Goal: Find specific page/section: Find specific page/section

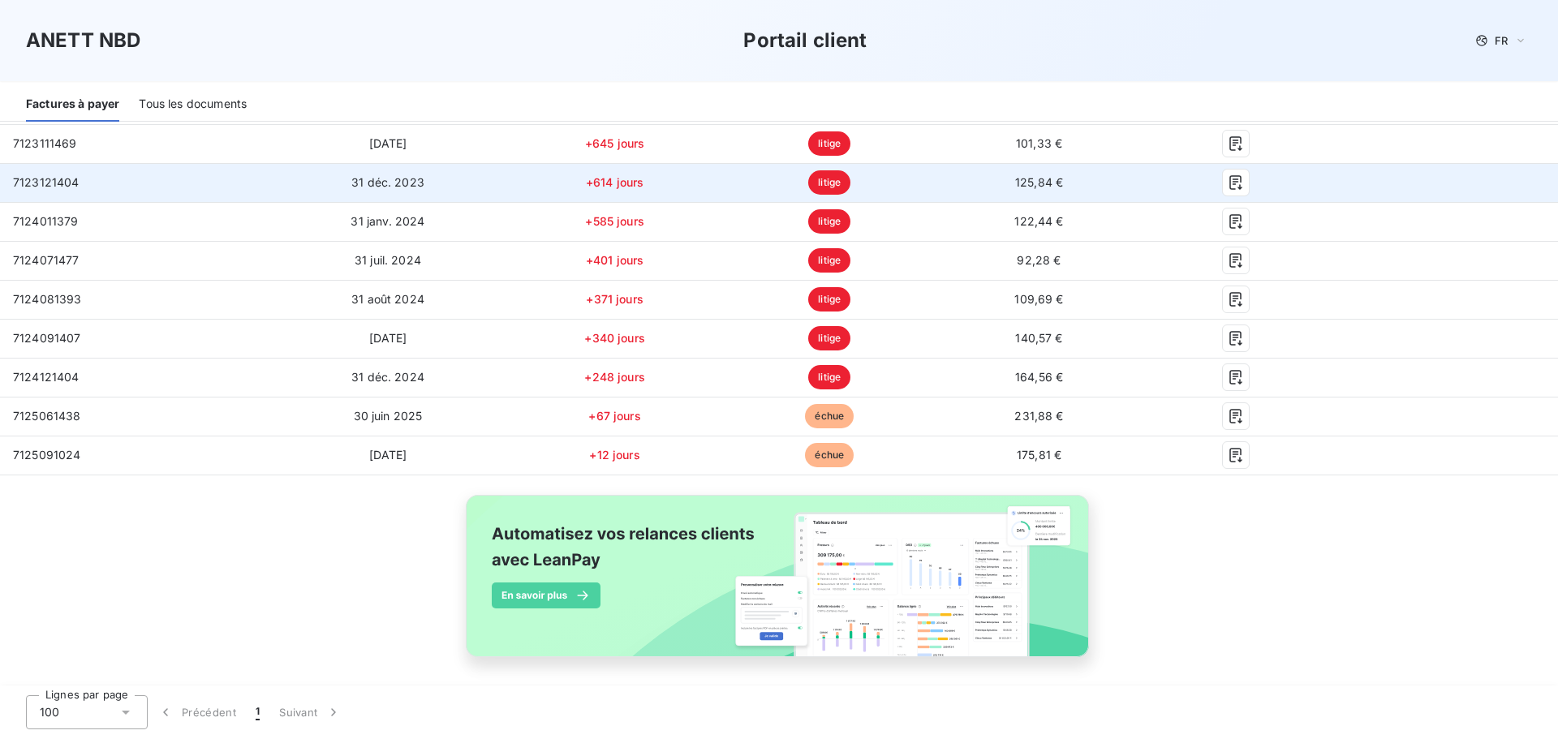
scroll to position [558, 0]
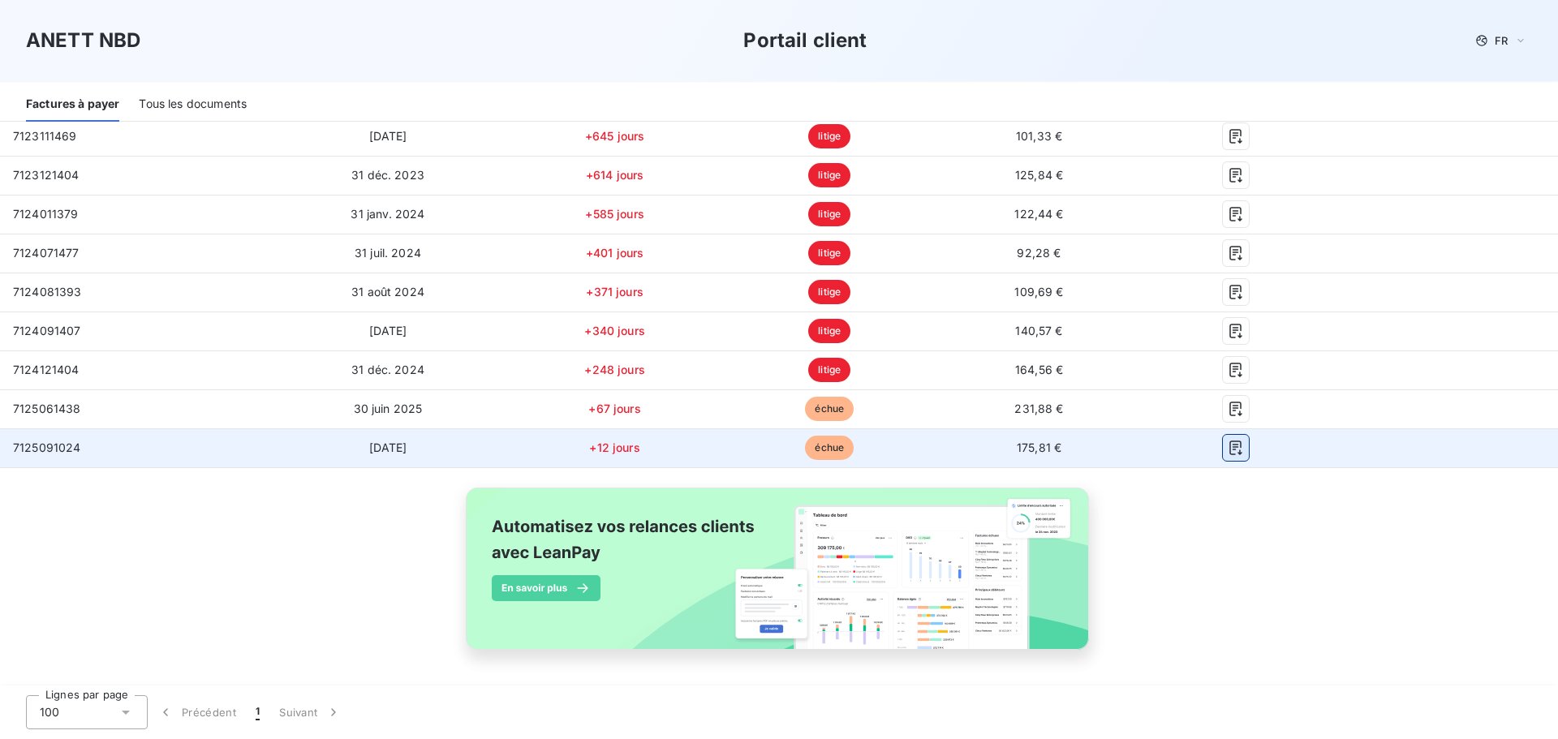
click at [1228, 450] on icon "button" at bounding box center [1236, 448] width 16 height 16
click at [606, 446] on span "+12 jours" at bounding box center [614, 448] width 50 height 14
click at [1228, 448] on icon "button" at bounding box center [1236, 448] width 16 height 16
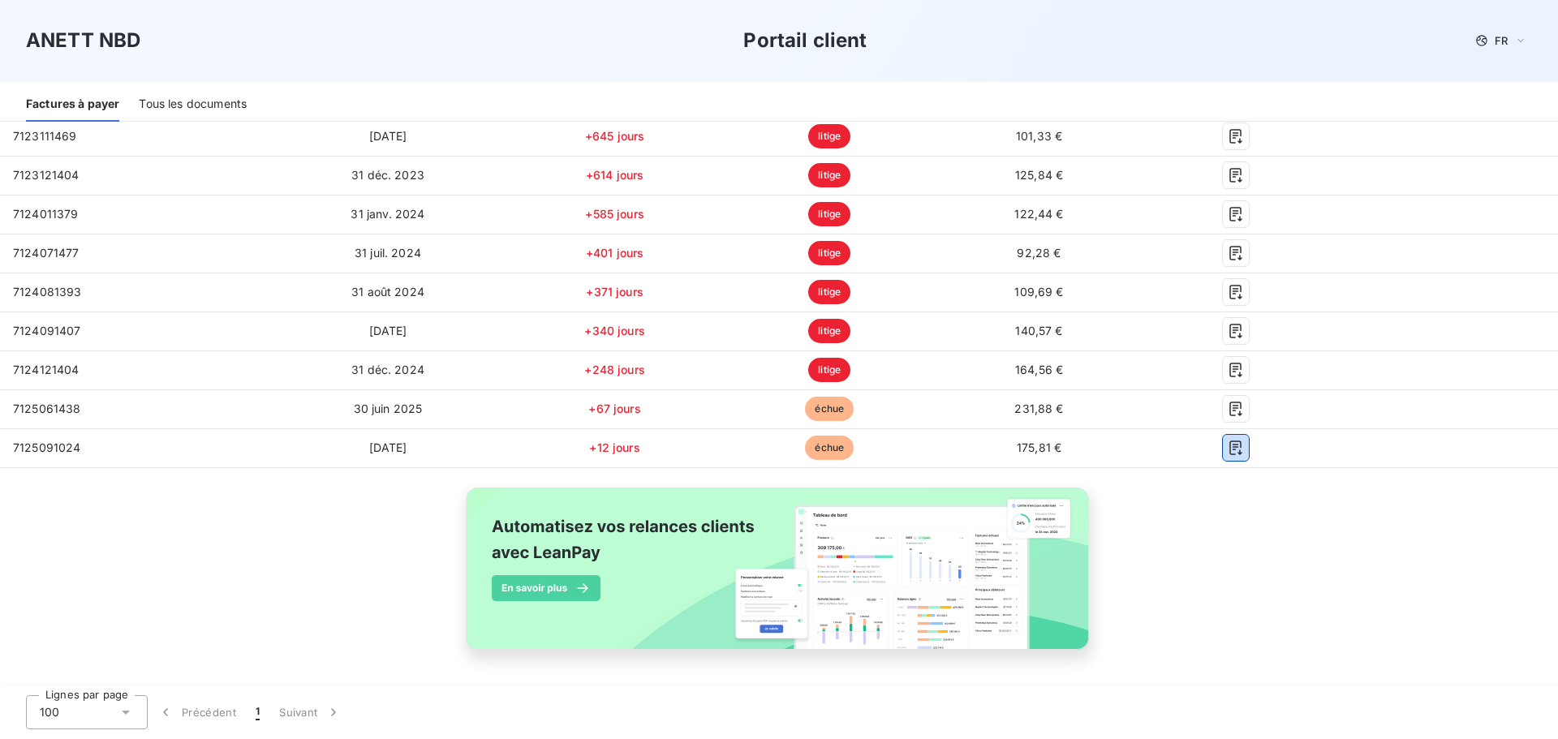
click at [193, 105] on div "Tous les documents" at bounding box center [193, 105] width 108 height 34
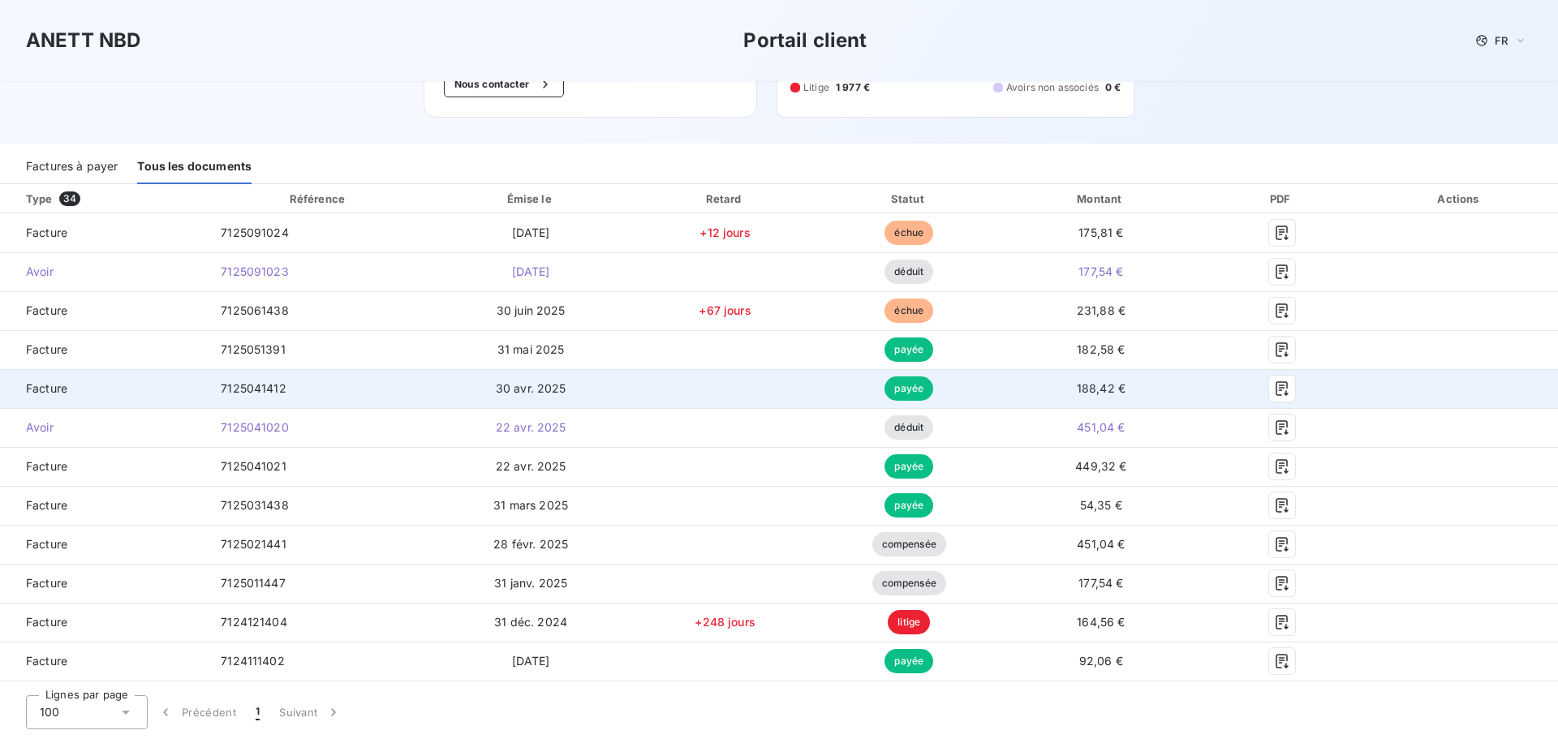
scroll to position [0, 0]
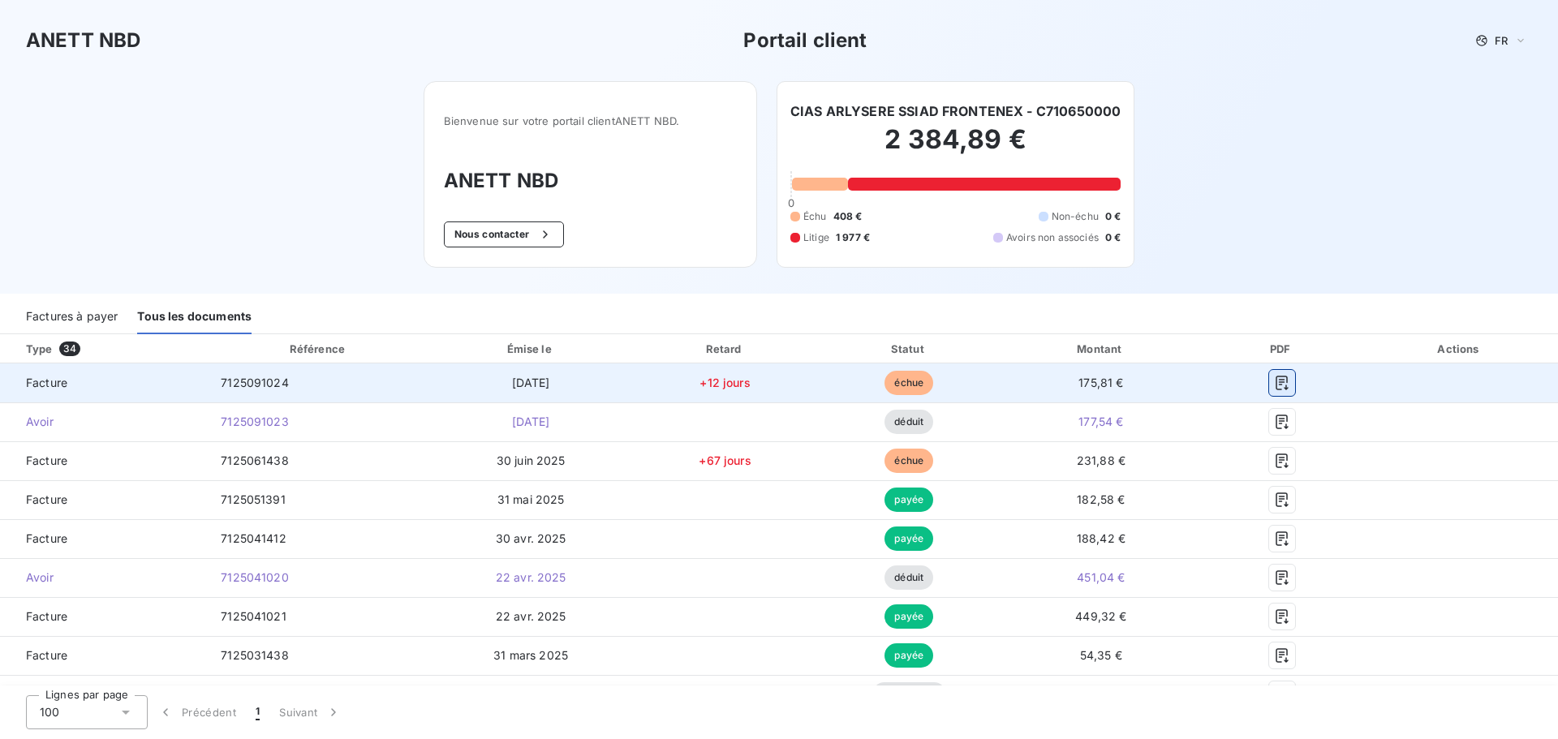
click at [1274, 385] on icon "button" at bounding box center [1282, 383] width 16 height 16
click at [1275, 385] on icon "button" at bounding box center [1281, 383] width 12 height 15
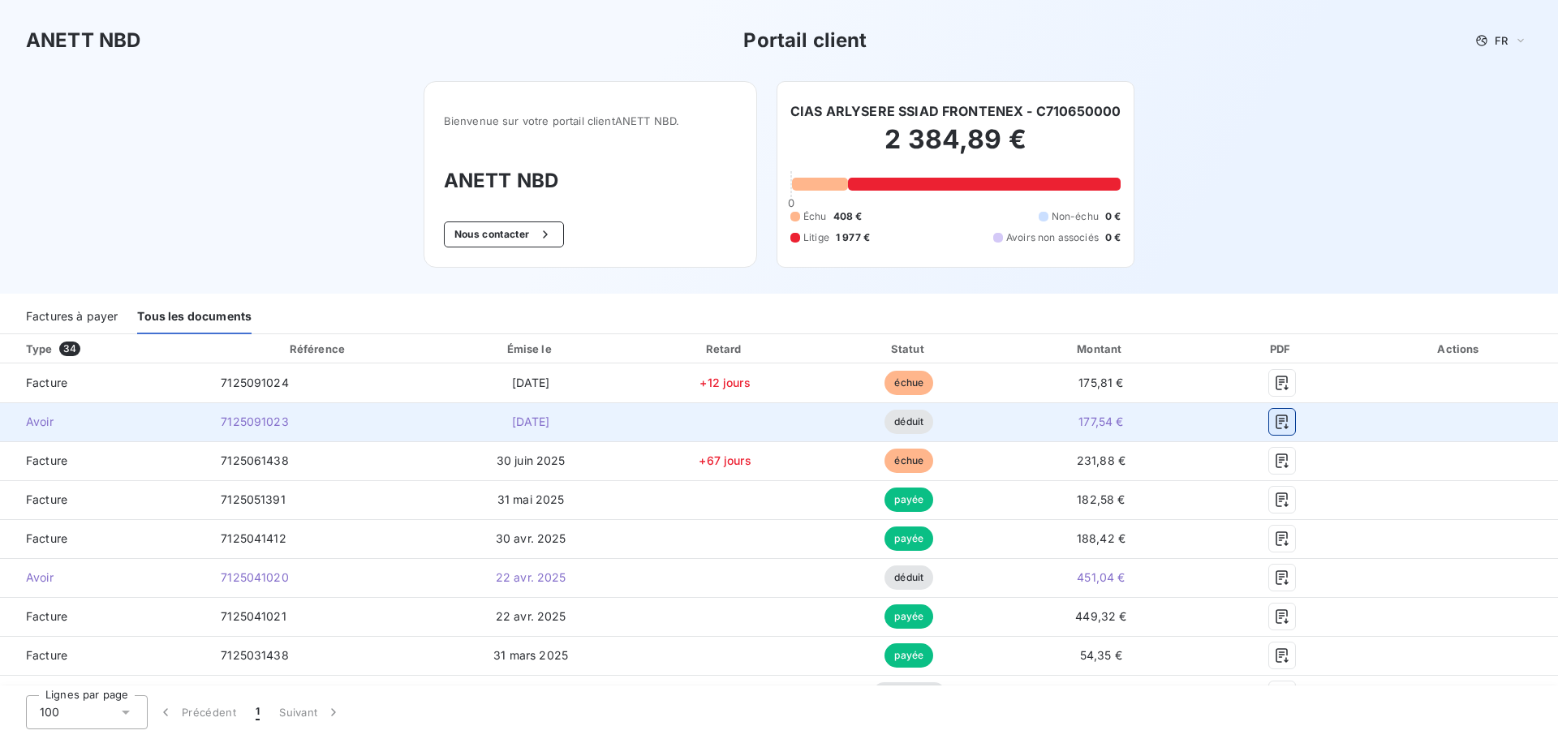
click at [1274, 420] on icon "button" at bounding box center [1282, 422] width 16 height 16
click at [1274, 418] on icon "button" at bounding box center [1282, 422] width 16 height 16
click at [1274, 424] on icon "button" at bounding box center [1282, 422] width 16 height 16
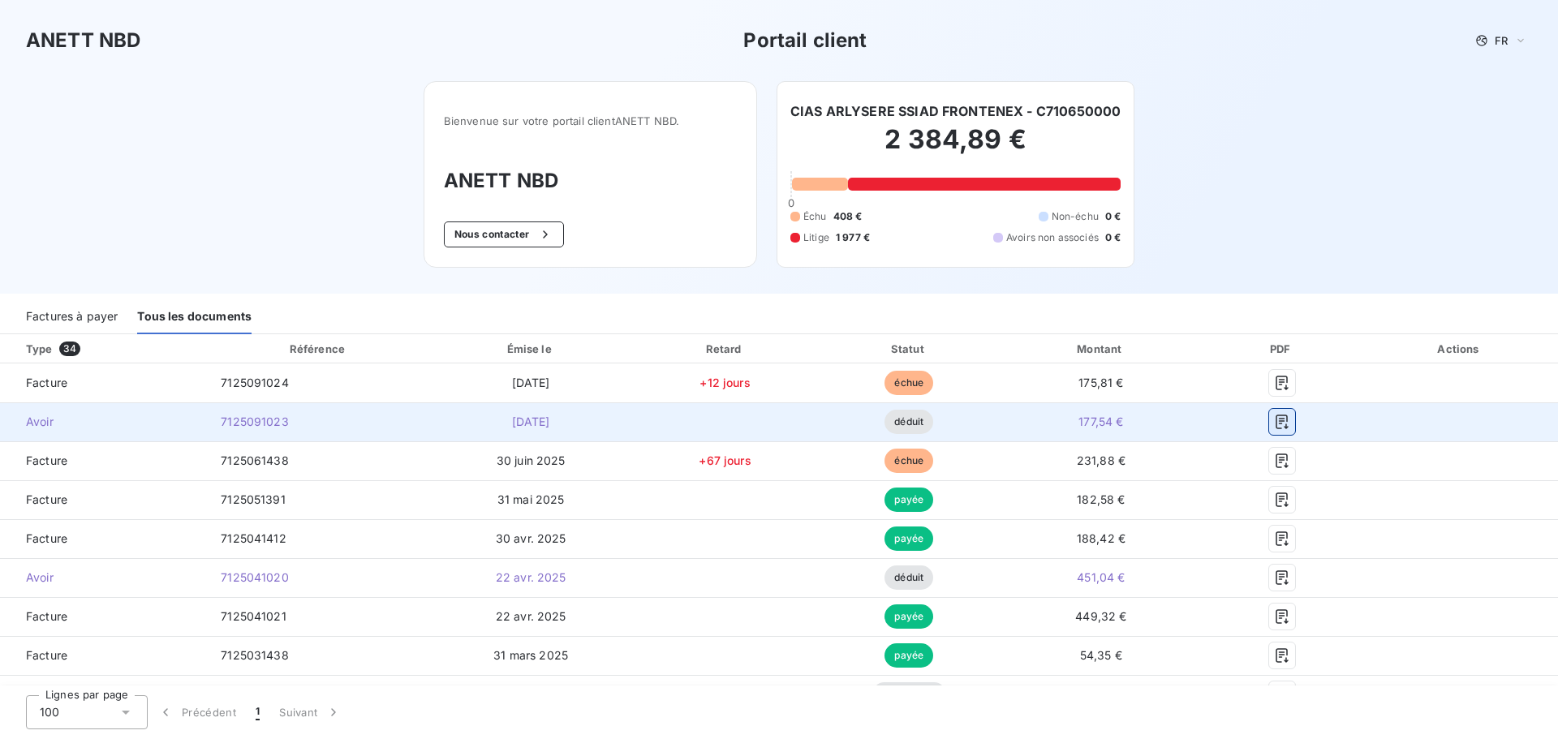
click at [1274, 424] on icon "button" at bounding box center [1282, 422] width 16 height 16
click at [1274, 427] on icon "button" at bounding box center [1282, 422] width 16 height 16
click at [529, 427] on span "[DATE]" at bounding box center [531, 422] width 38 height 14
click at [1274, 420] on icon "button" at bounding box center [1282, 422] width 16 height 16
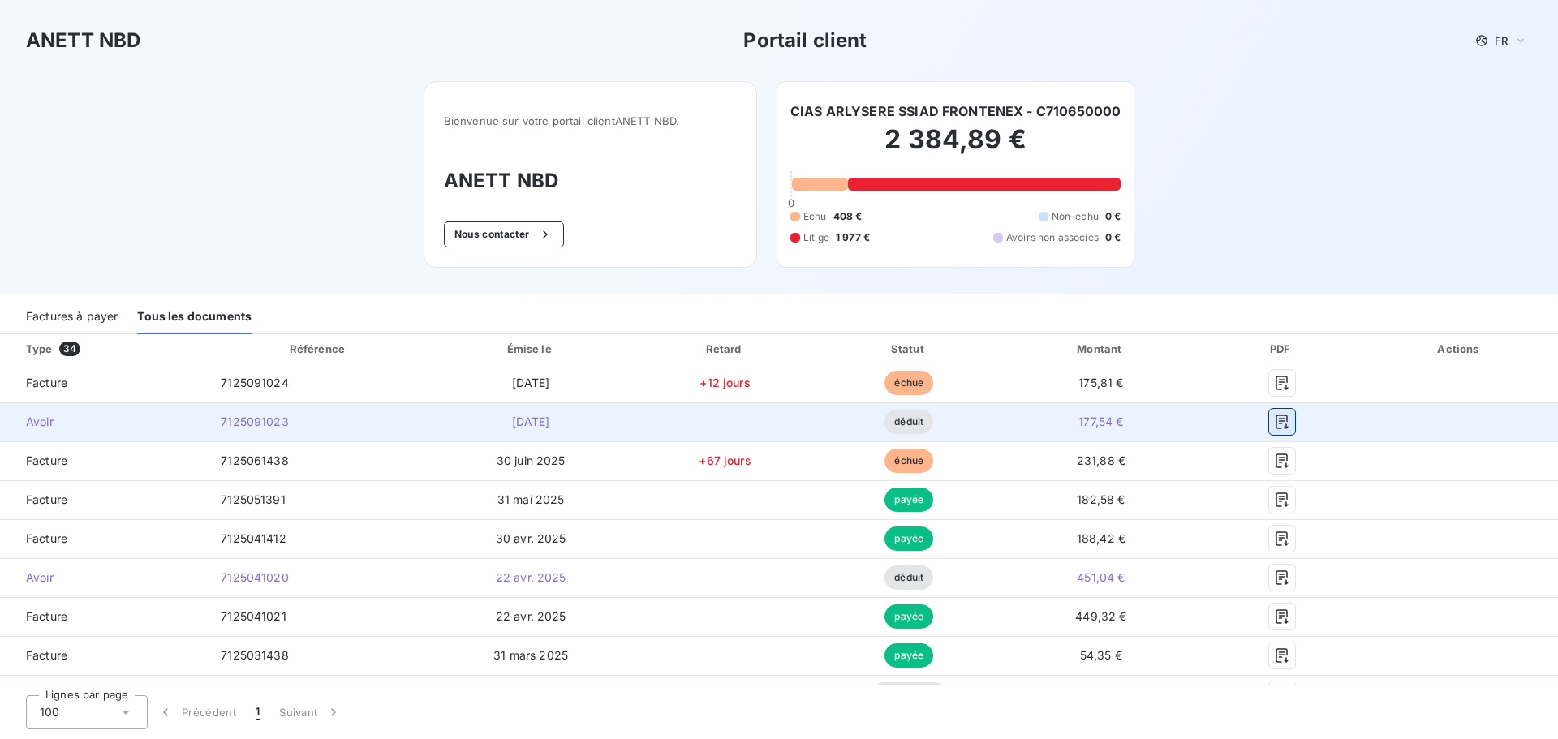
click at [1274, 419] on icon "button" at bounding box center [1282, 422] width 16 height 16
click at [1275, 428] on icon "button" at bounding box center [1281, 422] width 12 height 15
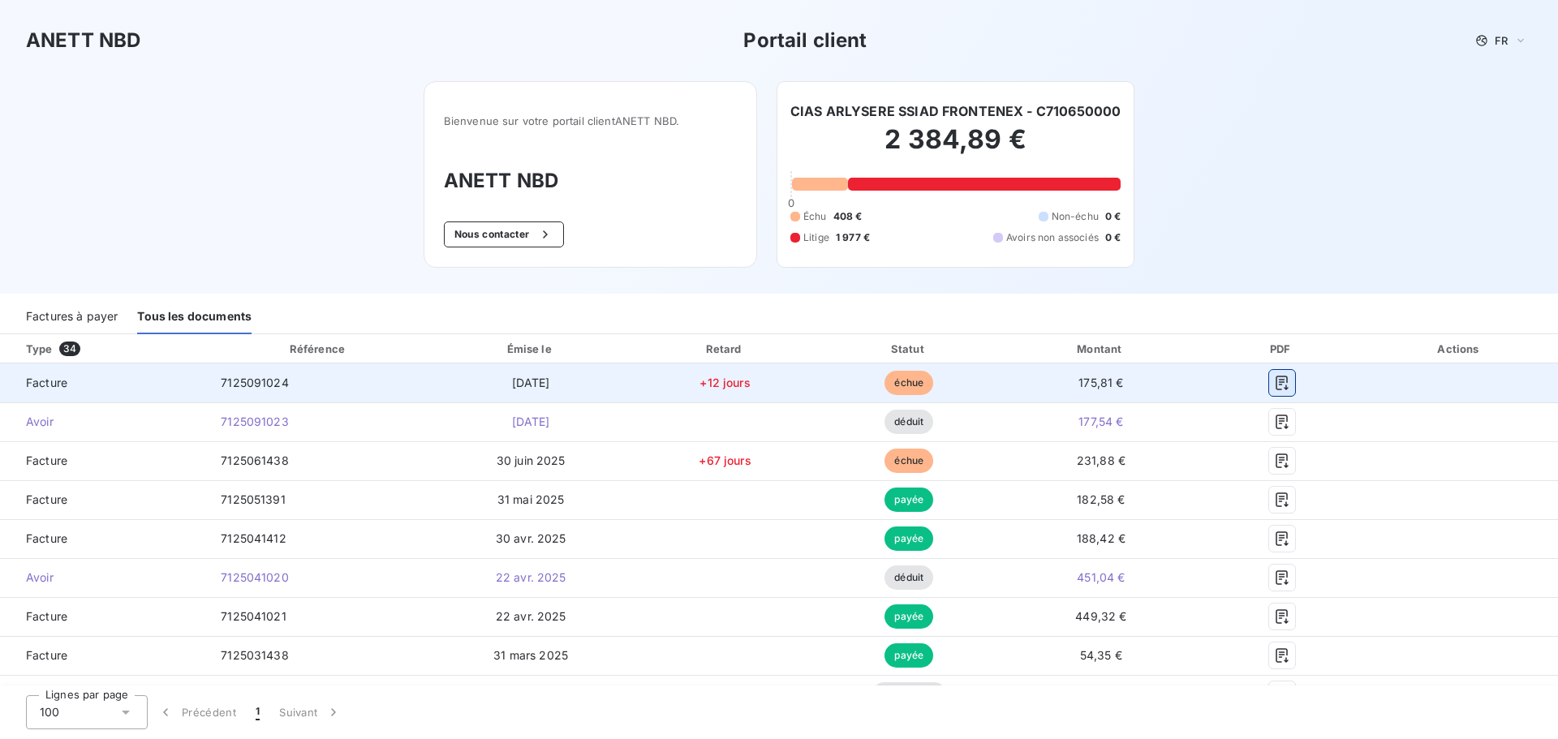
click at [1275, 379] on icon "button" at bounding box center [1281, 383] width 12 height 15
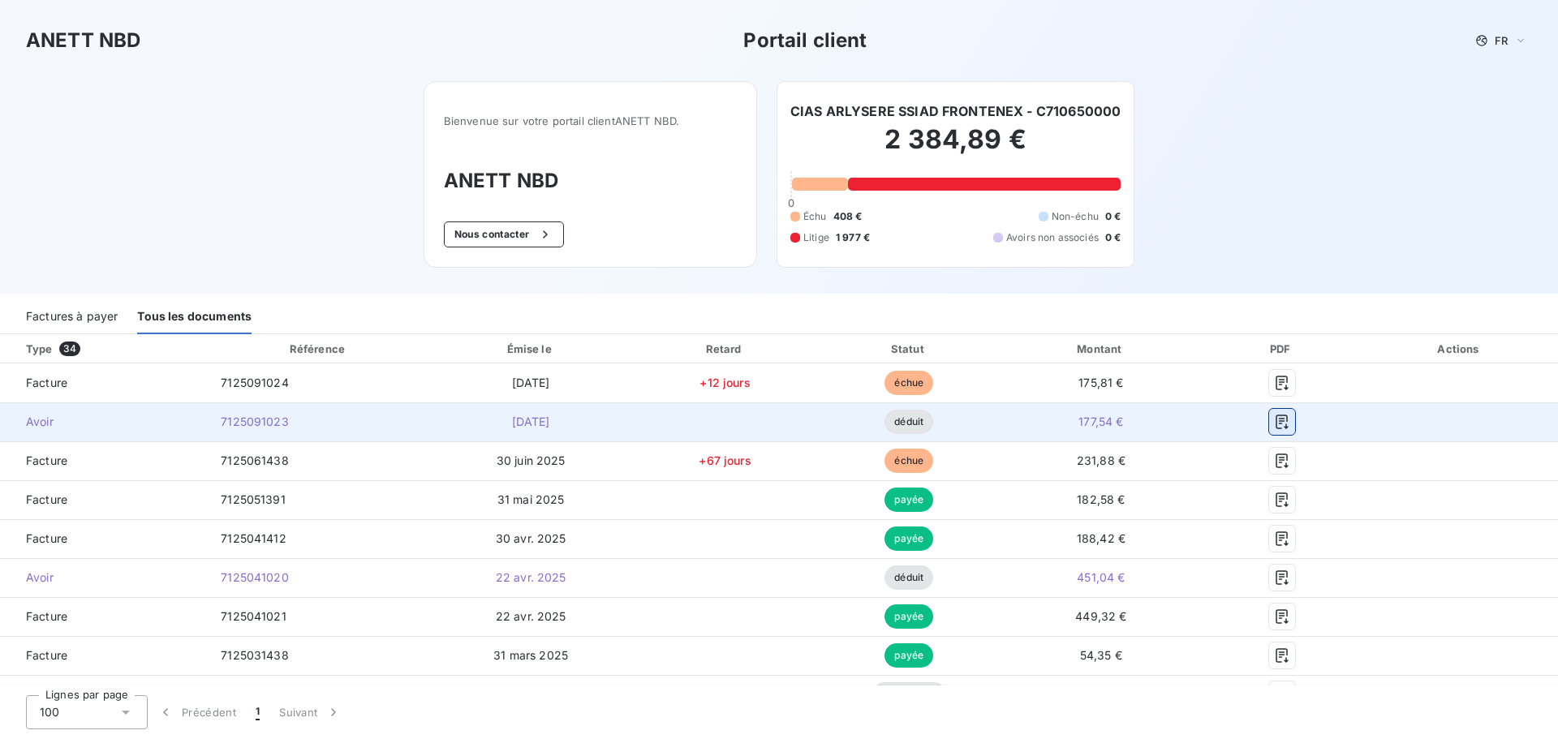
click at [1274, 418] on icon "button" at bounding box center [1282, 422] width 16 height 16
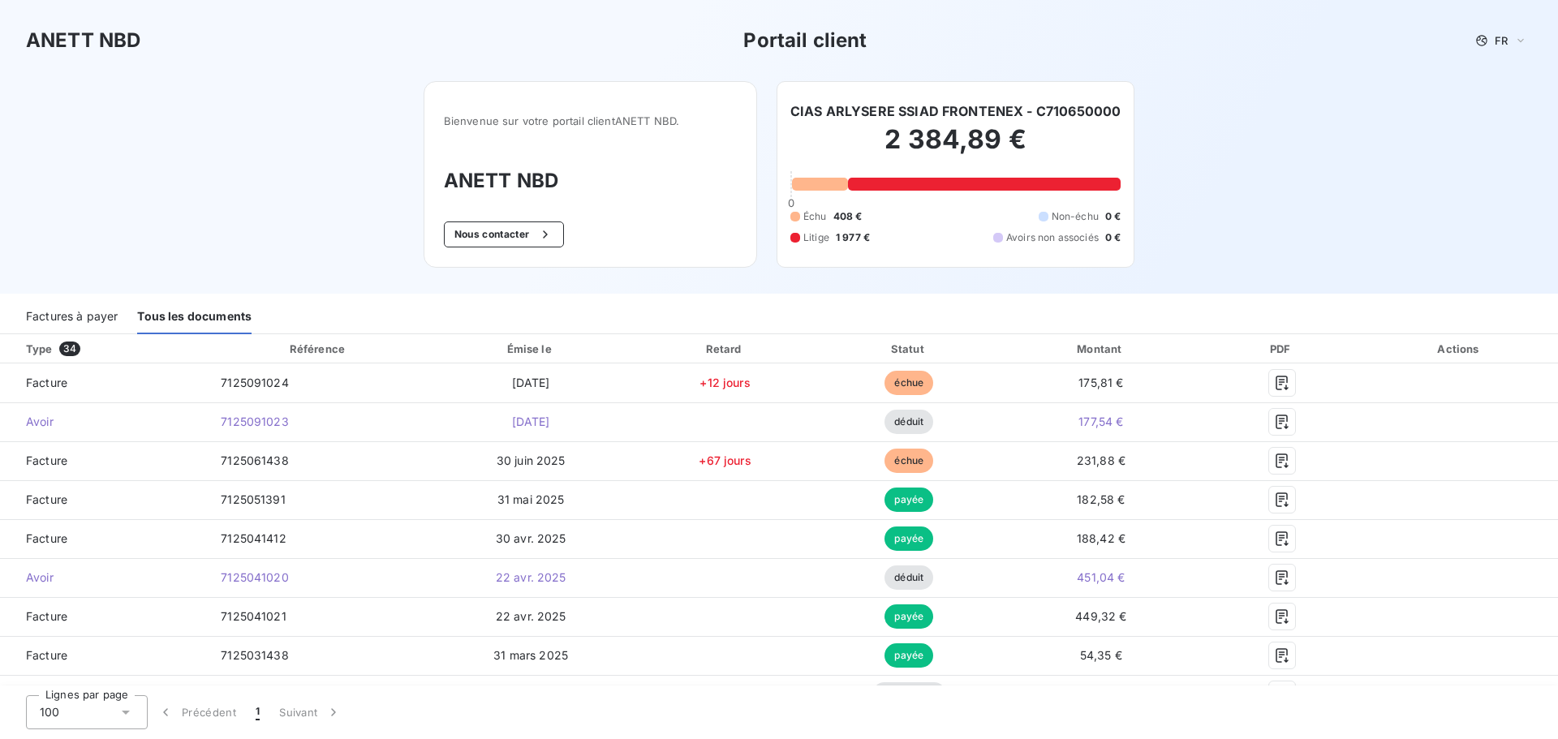
click at [511, 239] on button "Nous contacter" at bounding box center [504, 234] width 120 height 26
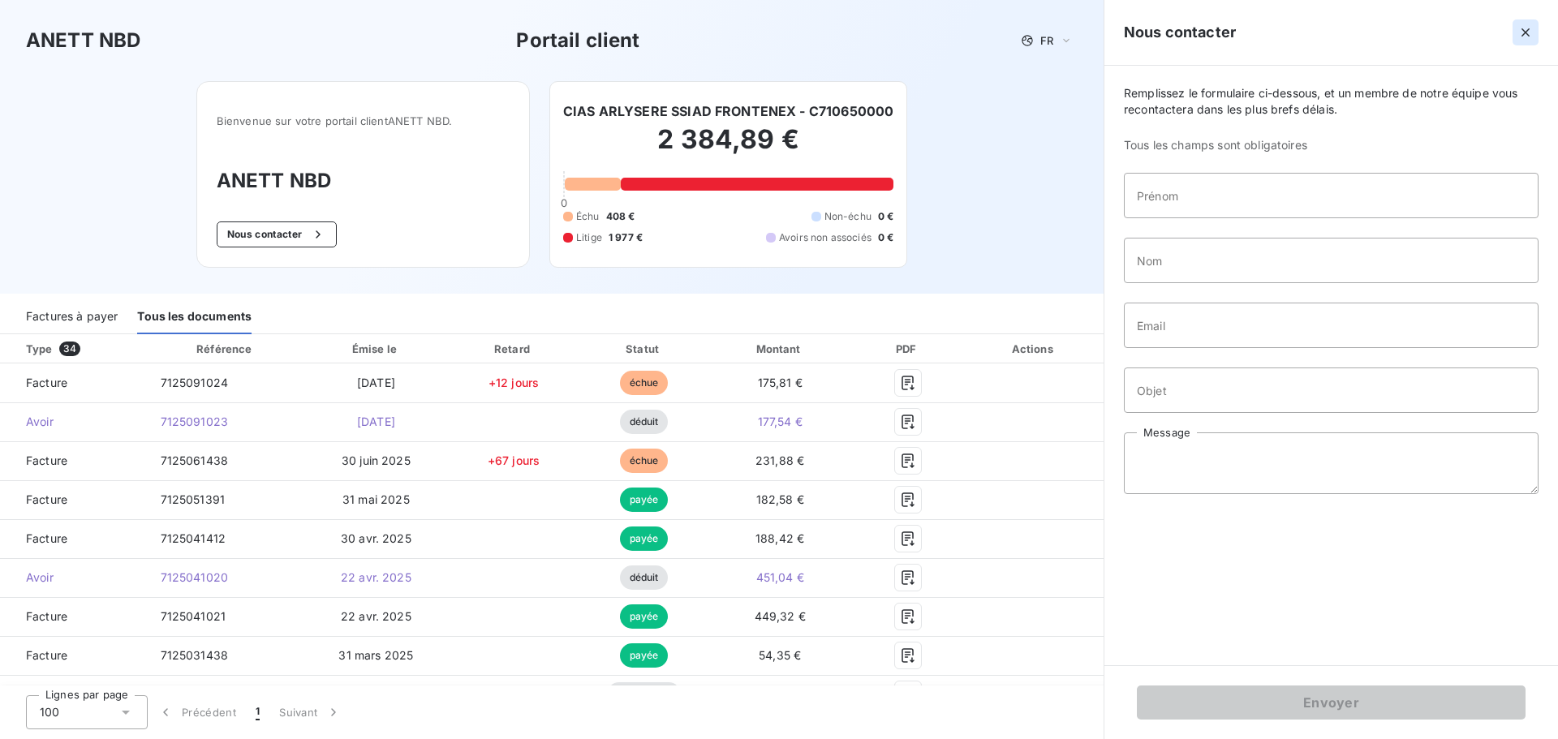
click at [1525, 32] on icon "button" at bounding box center [1525, 32] width 8 height 8
